Goal: Information Seeking & Learning: Learn about a topic

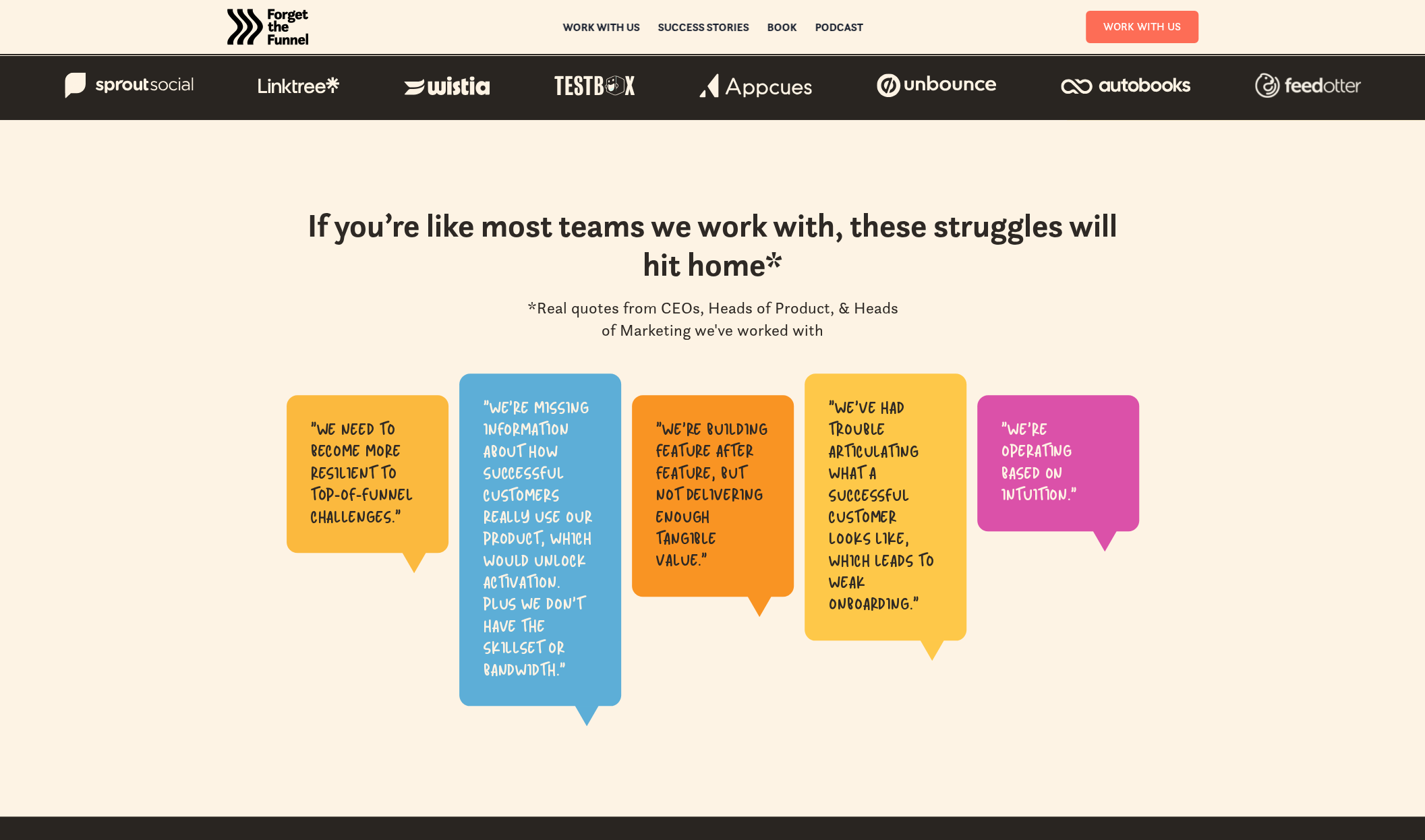
scroll to position [674, 0]
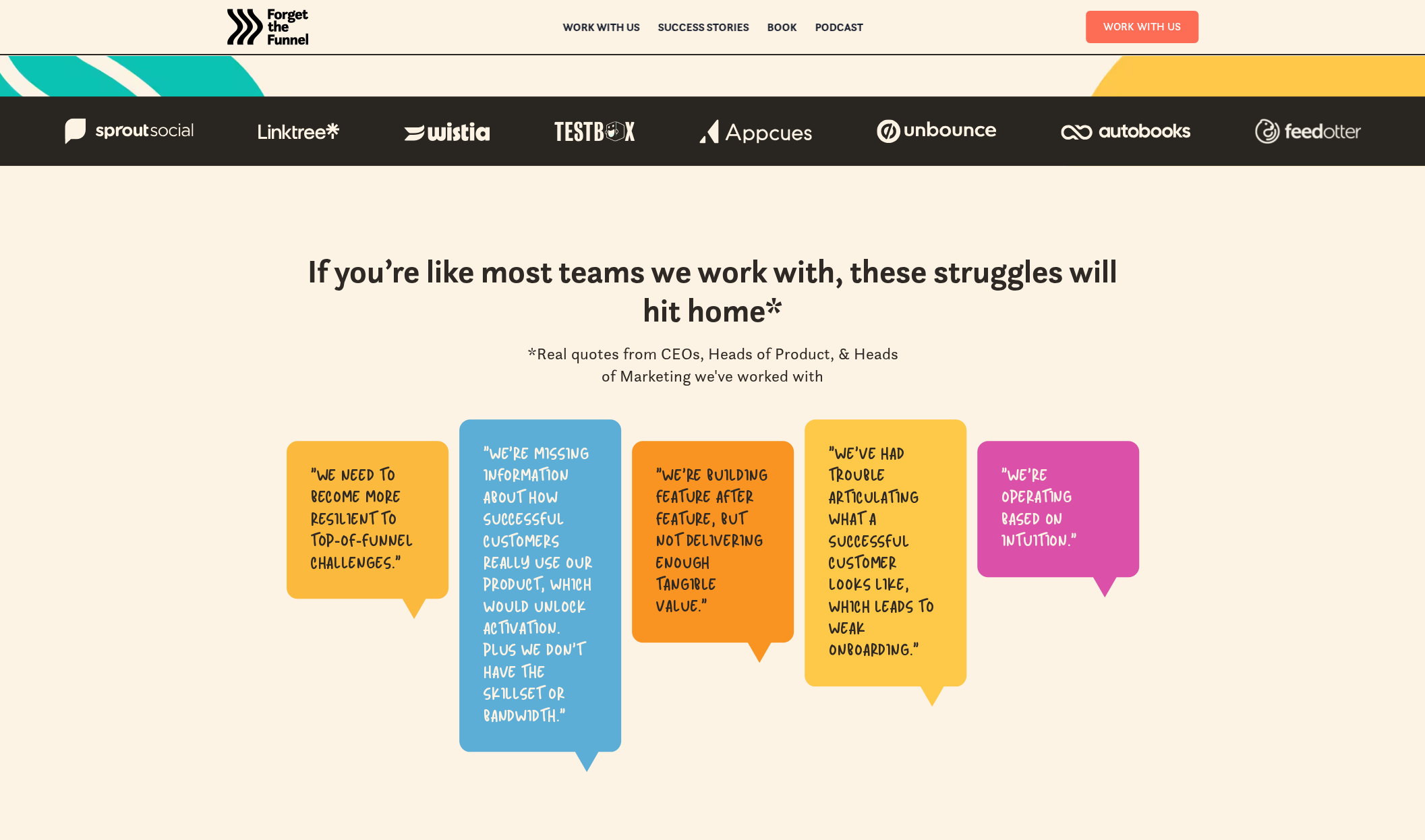
click at [1311, 41] on div "ABOUT ABOUT Work with us Work with us Success Stories Success Stories Book Book…" at bounding box center [712, 27] width 1425 height 55
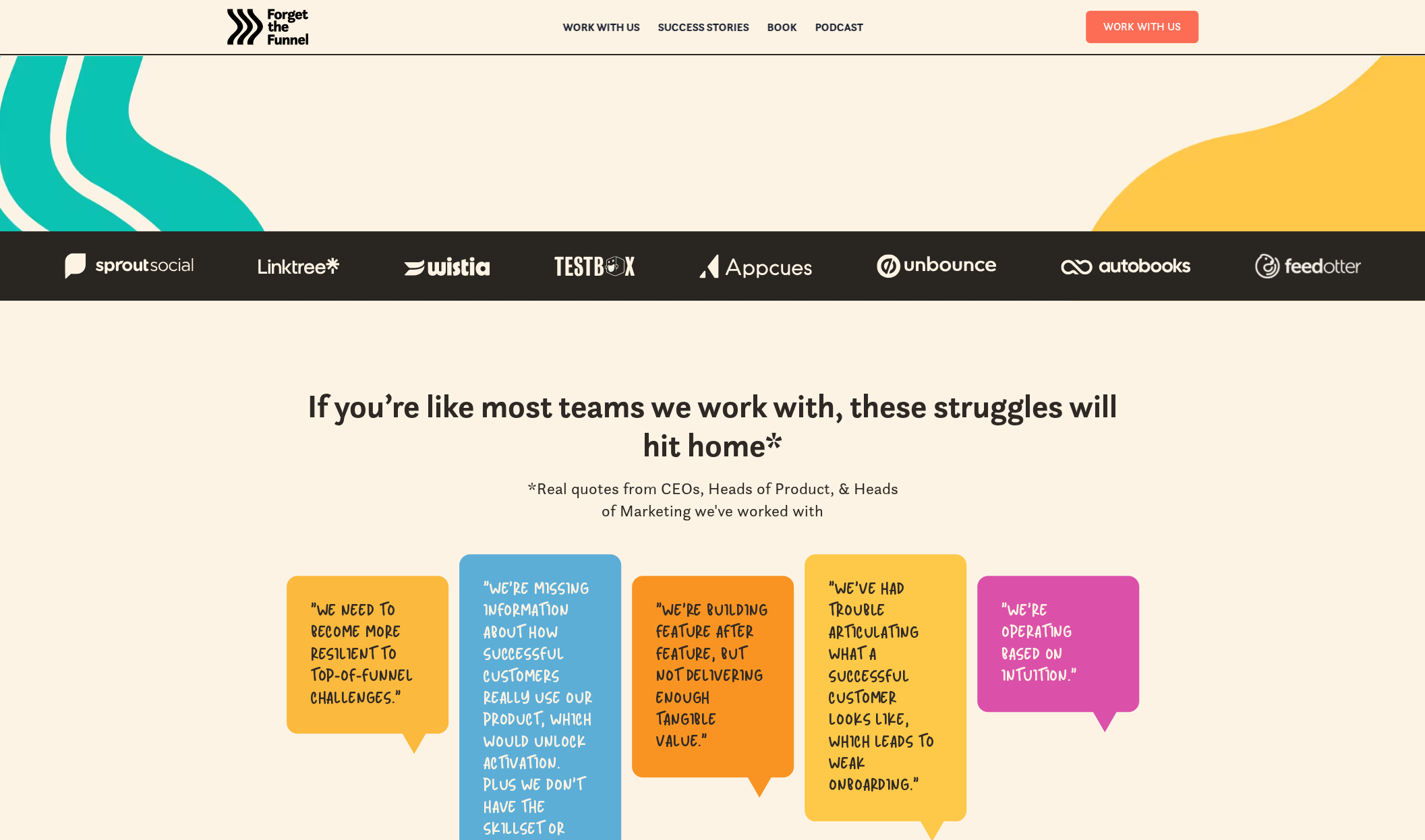
drag, startPoint x: 898, startPoint y: 333, endPoint x: 916, endPoint y: 321, distance: 21.6
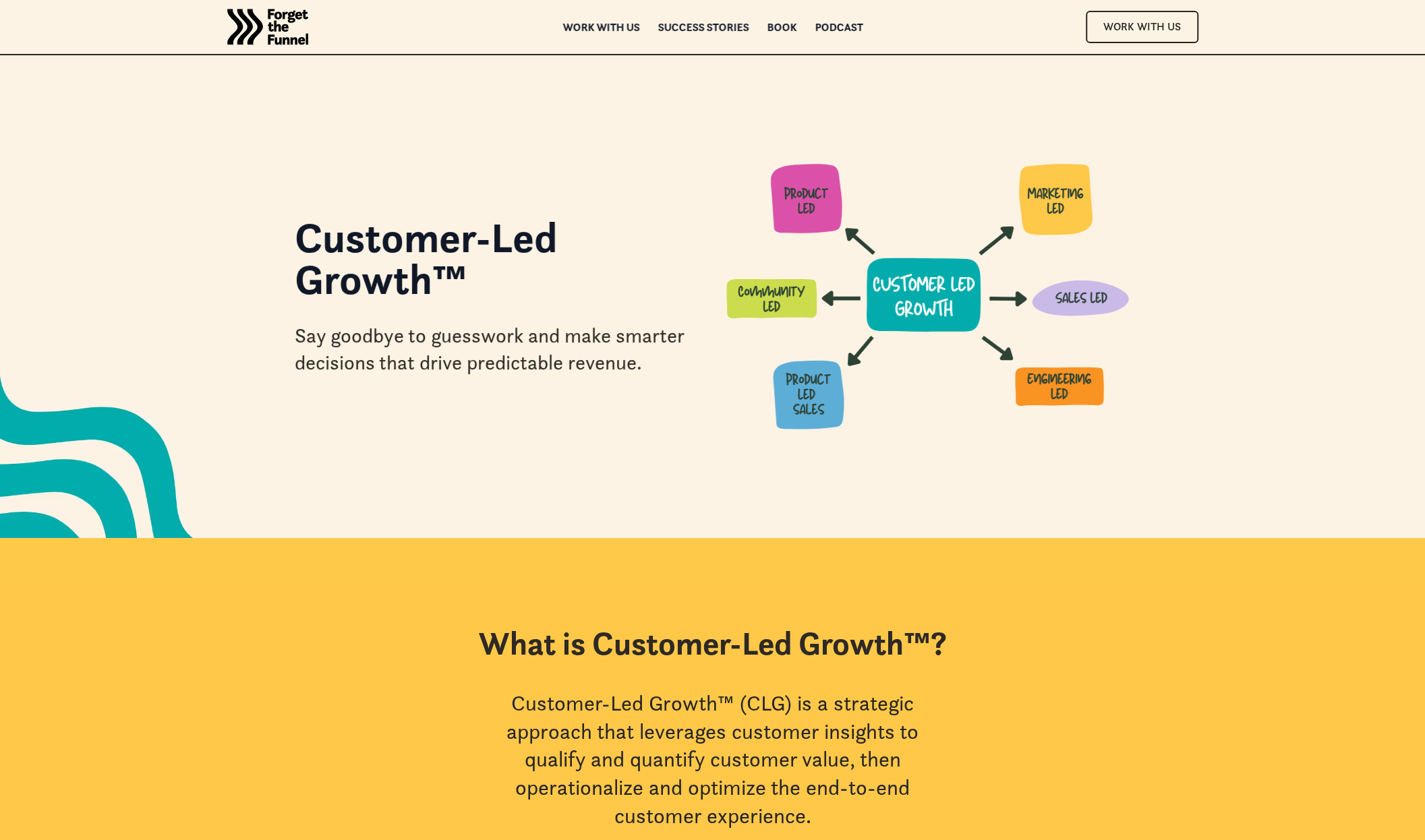
drag, startPoint x: 1313, startPoint y: 22, endPoint x: 1312, endPoint y: 33, distance: 11.0
click at [1313, 22] on div "ABOUT ABOUT Work with us Work with us Success Stories Success Stories Book Book…" at bounding box center [712, 27] width 1425 height 55
